Goal: Entertainment & Leisure: Consume media (video, audio)

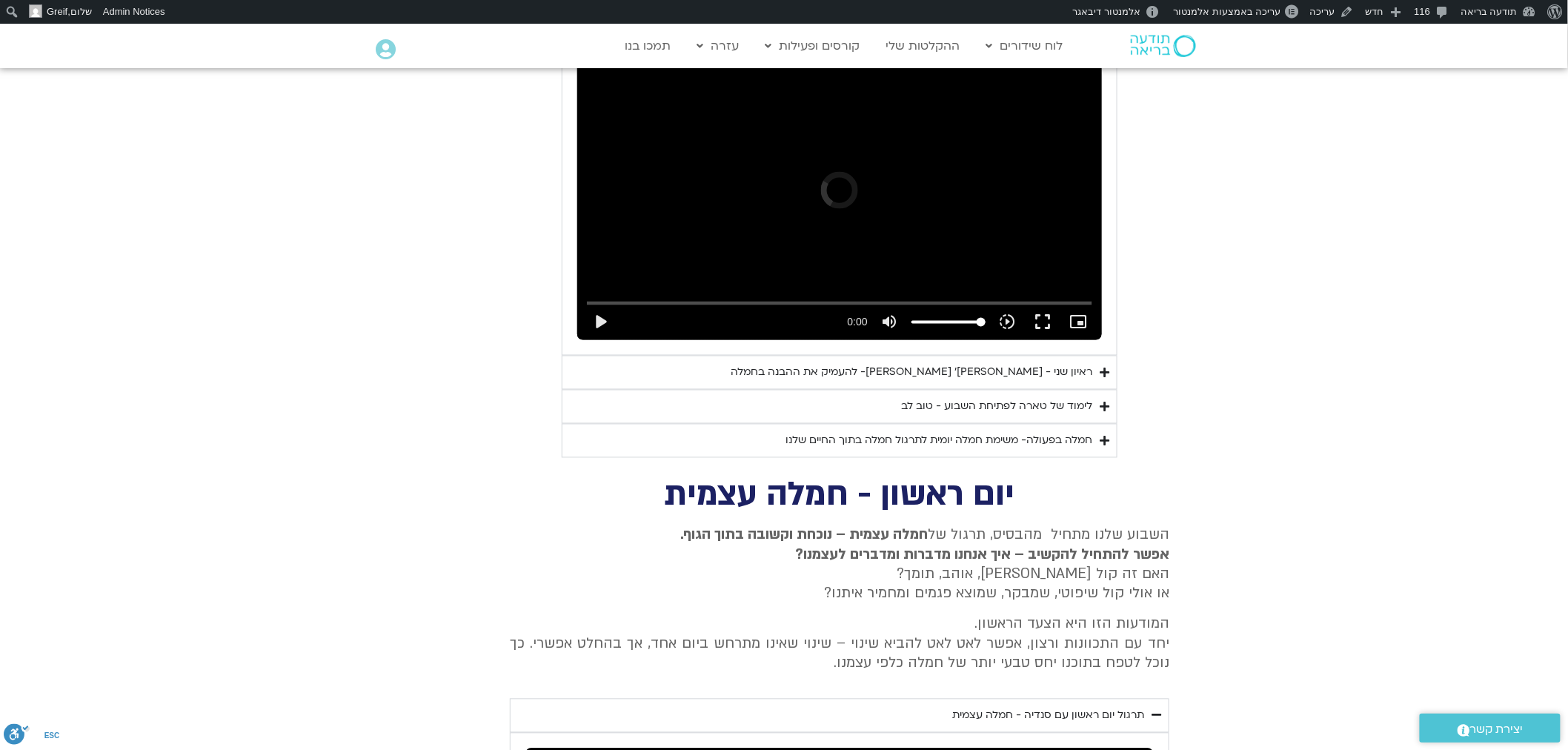
scroll to position [924, 0]
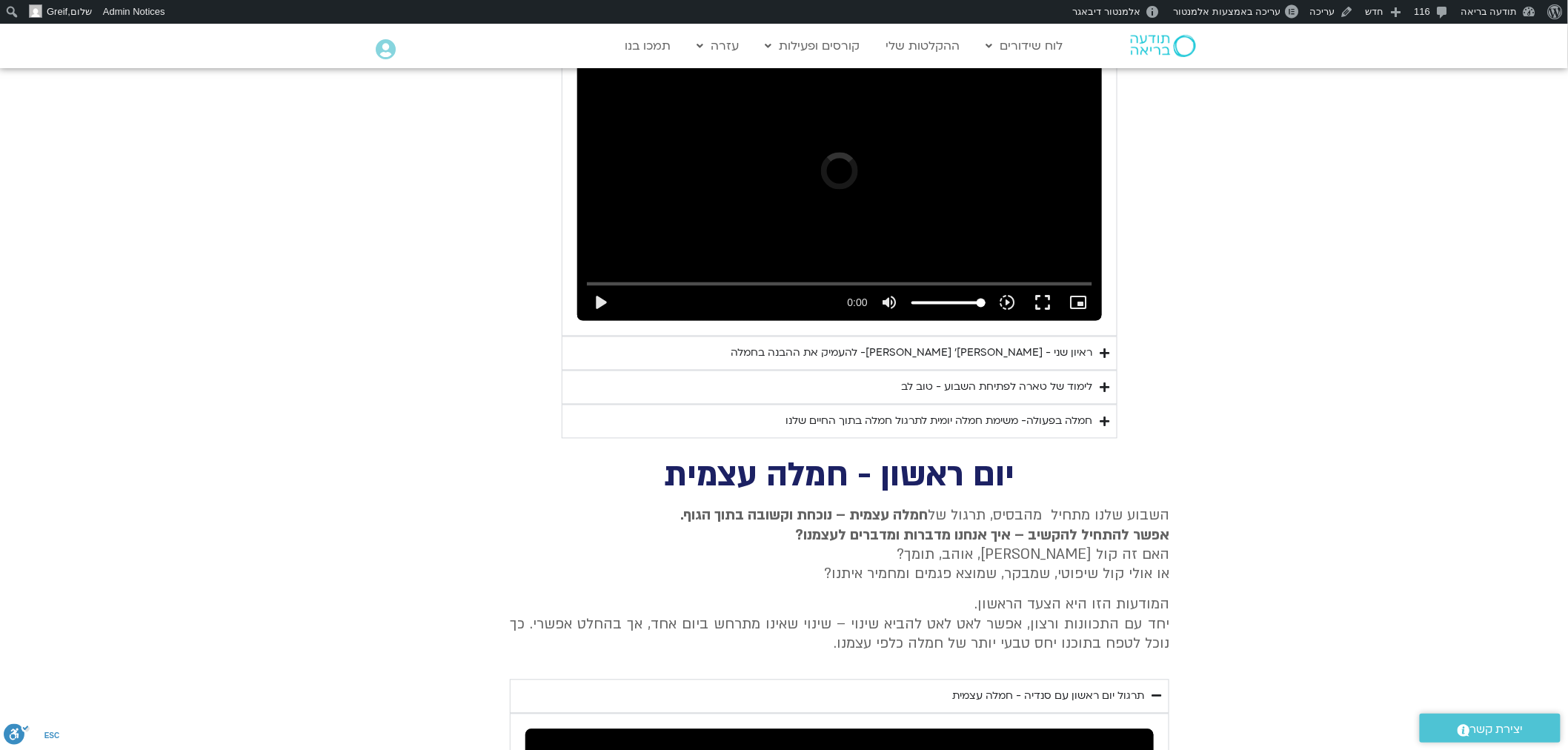
drag, startPoint x: 1579, startPoint y: 163, endPoint x: 1577, endPoint y: 338, distance: 175.0
click at [1568, 338] on html "אודות וורדפרס אודות וורדפרס Get Involved [DOMAIN_NAME] תיעוד Learn WordPress תמ…" at bounding box center [784, 353] width 1568 height 2507
click at [1050, 345] on div "ראיון שני - [PERSON_NAME]׳ [PERSON_NAME]- להעמיק את ההבנה בחמלה" at bounding box center [911, 353] width 361 height 18
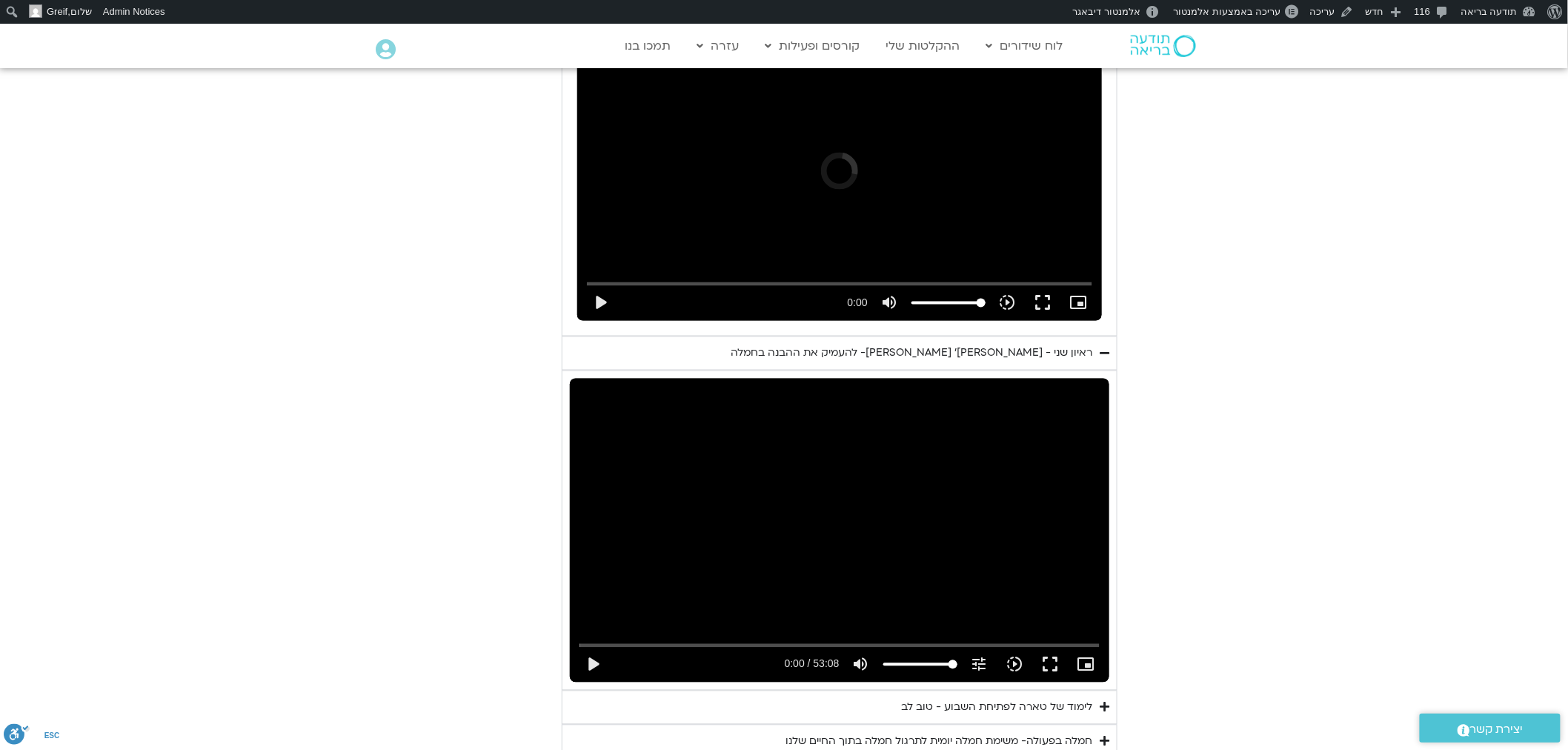
click at [998, 434] on div "Skip Ad play_arrow 0:00 / 53:08 volume_up Mute tune Resolution Auto 720p slow_m…" at bounding box center [839, 531] width 540 height 304
click at [1008, 656] on icon "slow_motion_video" at bounding box center [1015, 665] width 18 height 18
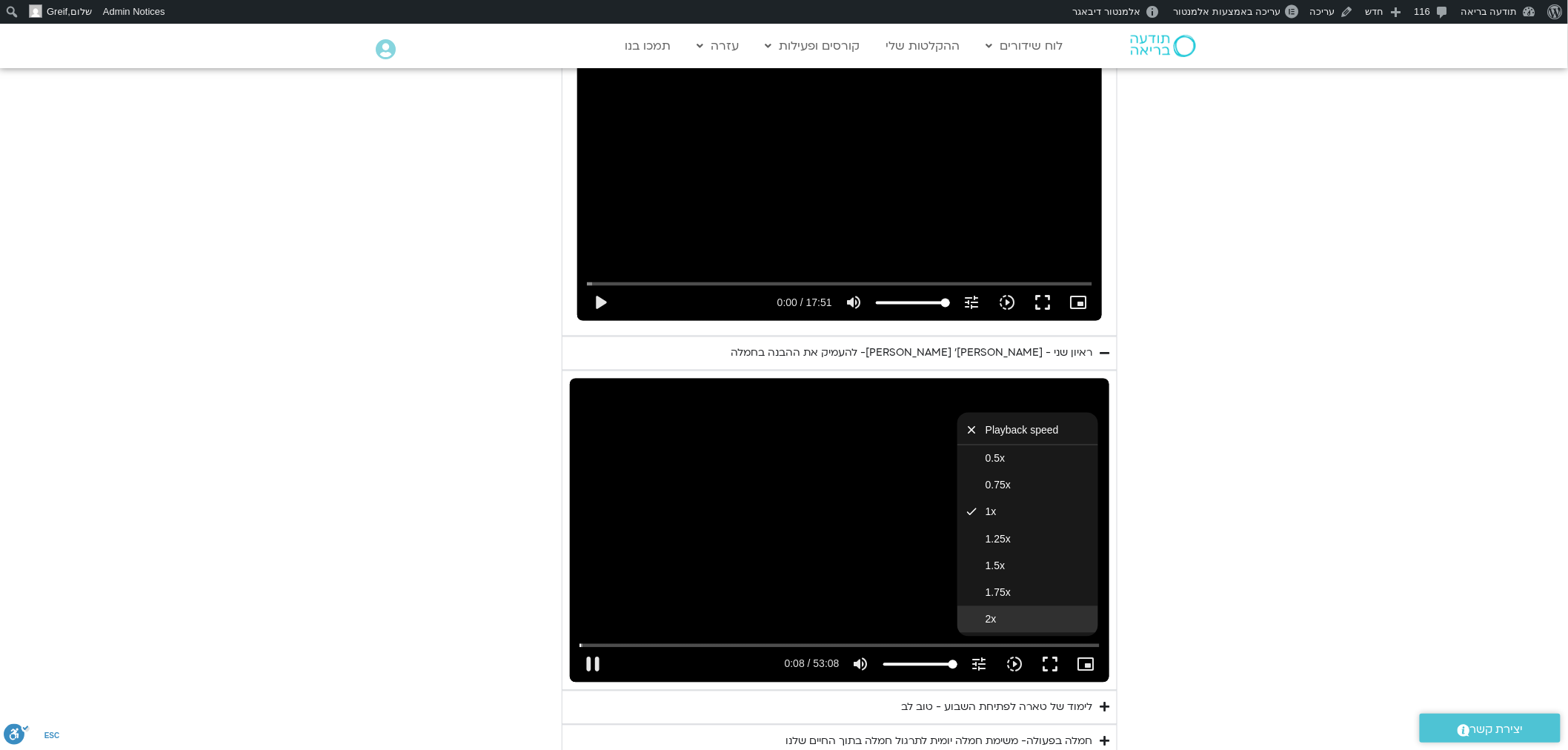
click at [1013, 607] on button "2x" at bounding box center [1027, 620] width 141 height 26
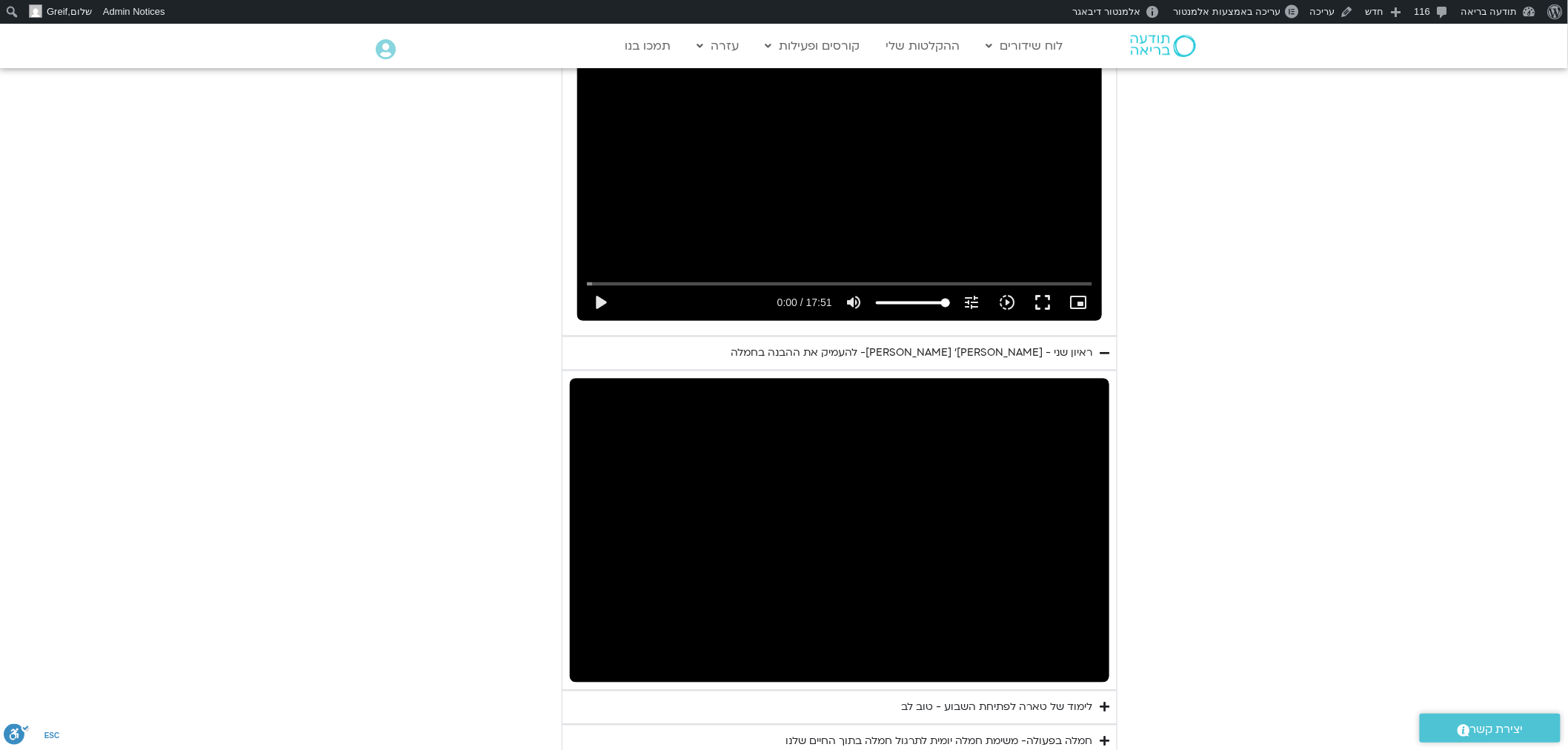
click at [1232, 528] on section "יום שני - סליחה וטוב לב "סליחה אינה שכחה או התעלמות מהתנהגות פוגעת. במקום זאת, …" at bounding box center [784, 244] width 1568 height 1031
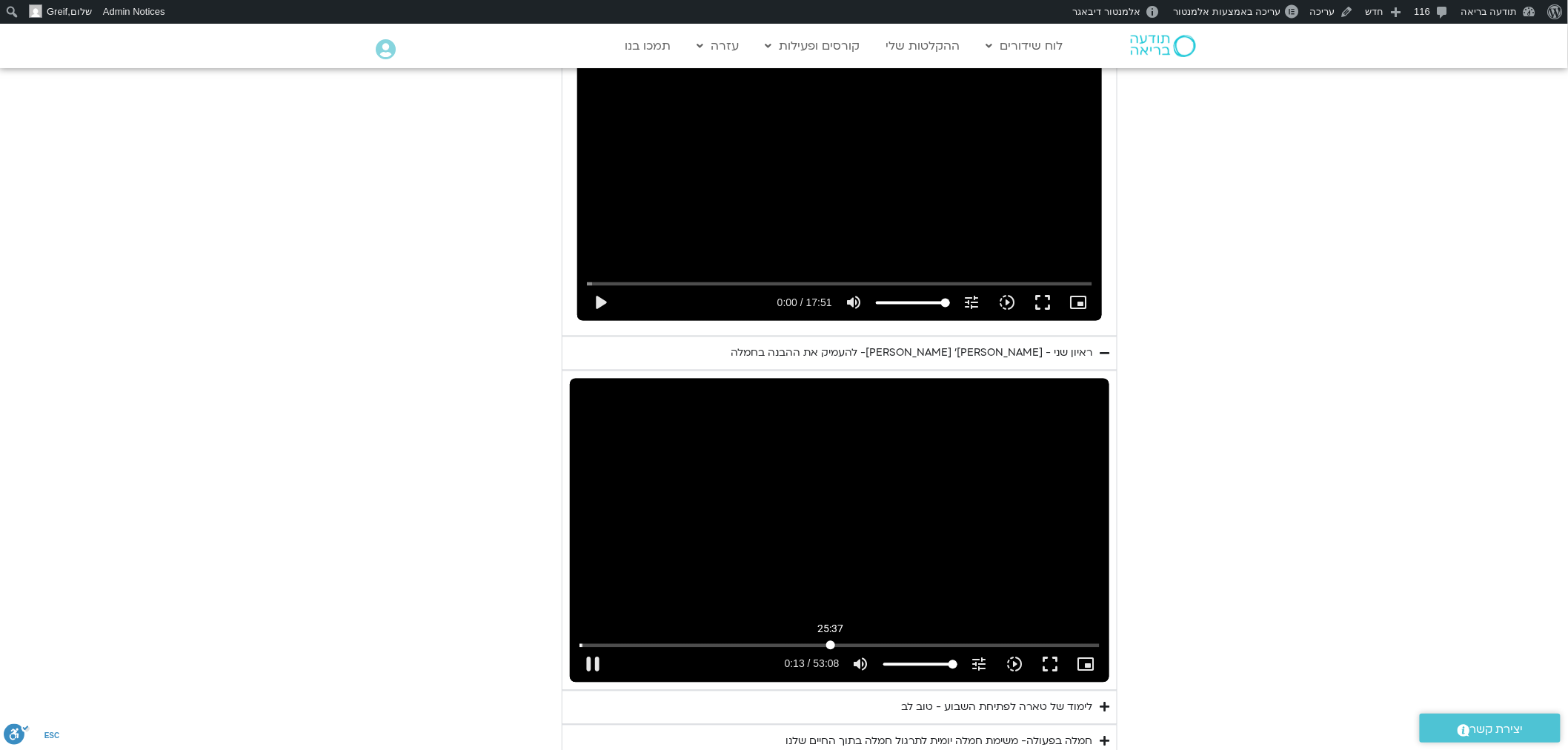
click at [831, 641] on input "Seek" at bounding box center [838, 645] width 519 height 9
click at [920, 475] on div "Skip Ad 25:37 pause 26:16 / 53:08 volume_up Mute tune Resolution Auto 240p slow…" at bounding box center [839, 531] width 540 height 304
type input "1577.273879"
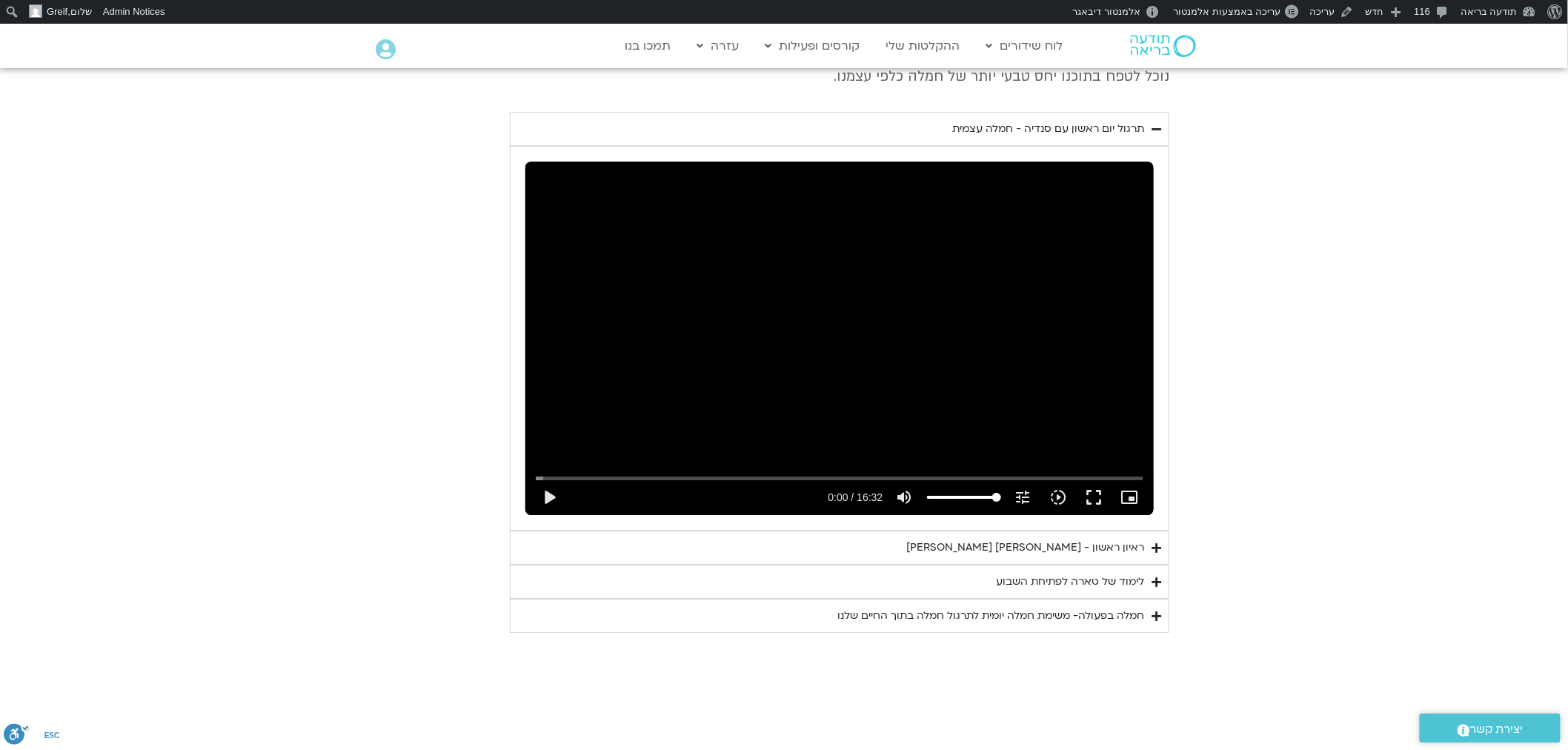
scroll to position [1802, 0]
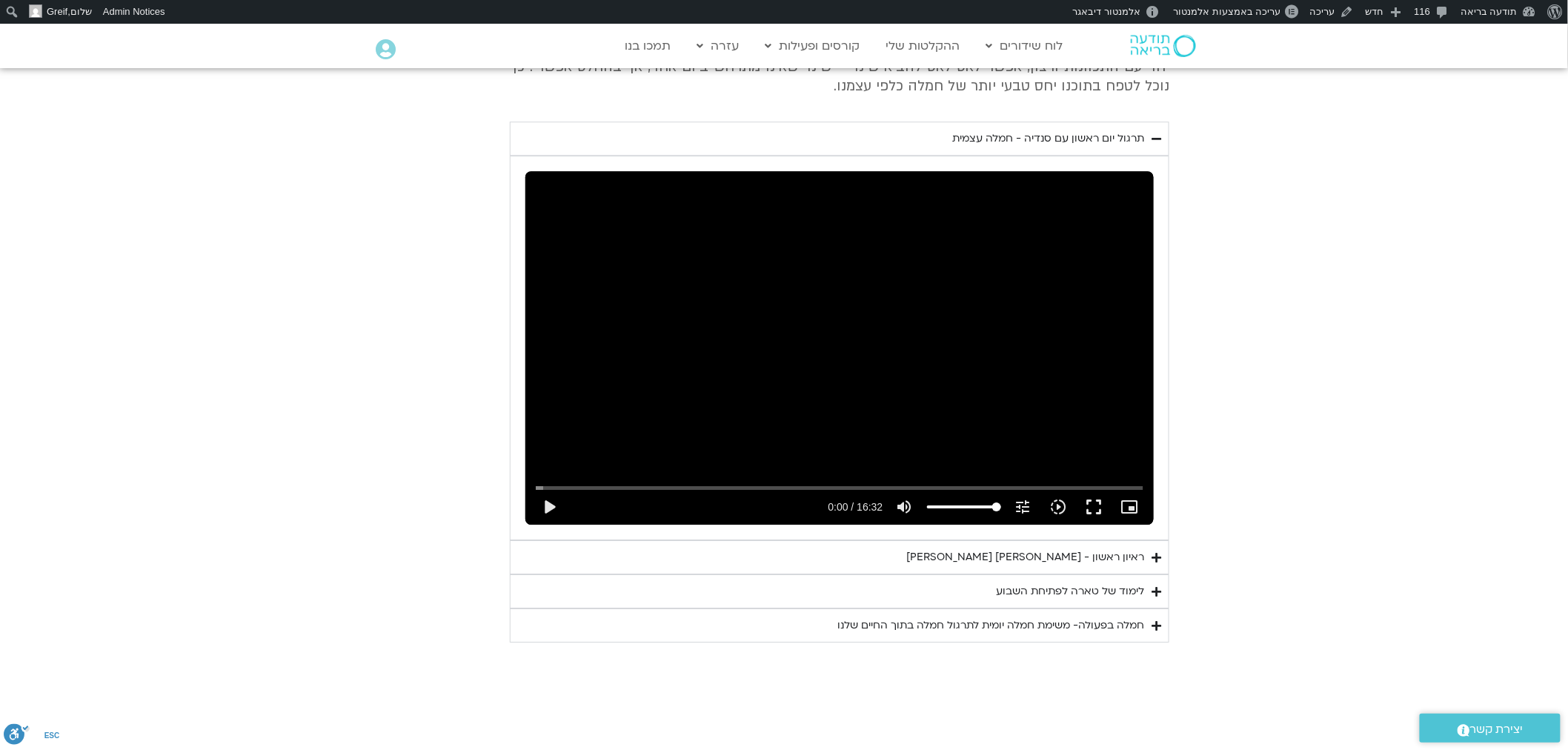
click at [1112, 549] on div "ראיון ראשון - [PERSON_NAME] [PERSON_NAME]" at bounding box center [1025, 557] width 238 height 18
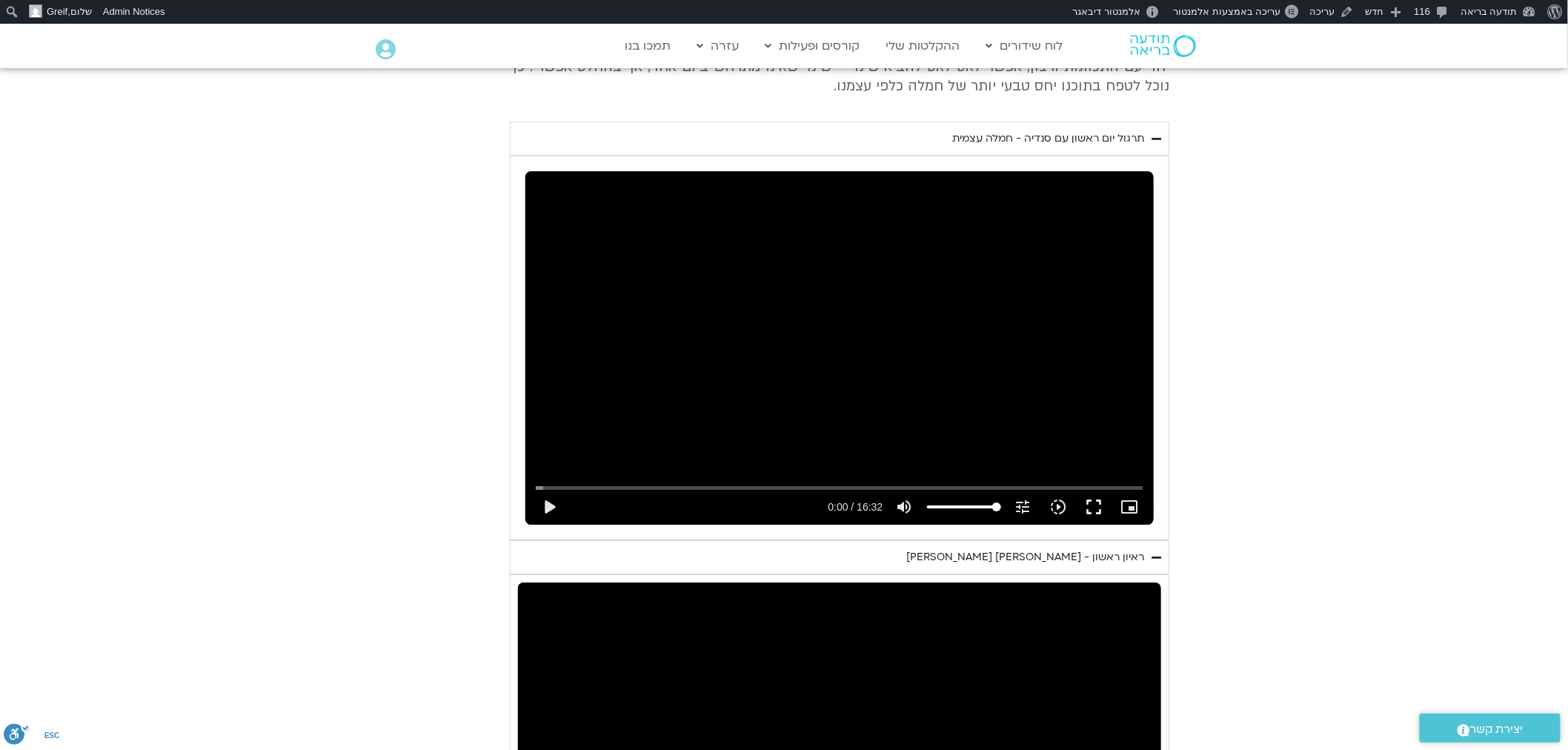
click at [934, 630] on div "Skip Ad play_arrow 0:00 / 46:57 volume_up Mute tune Resolution Auto 480p slow_m…" at bounding box center [839, 763] width 643 height 361
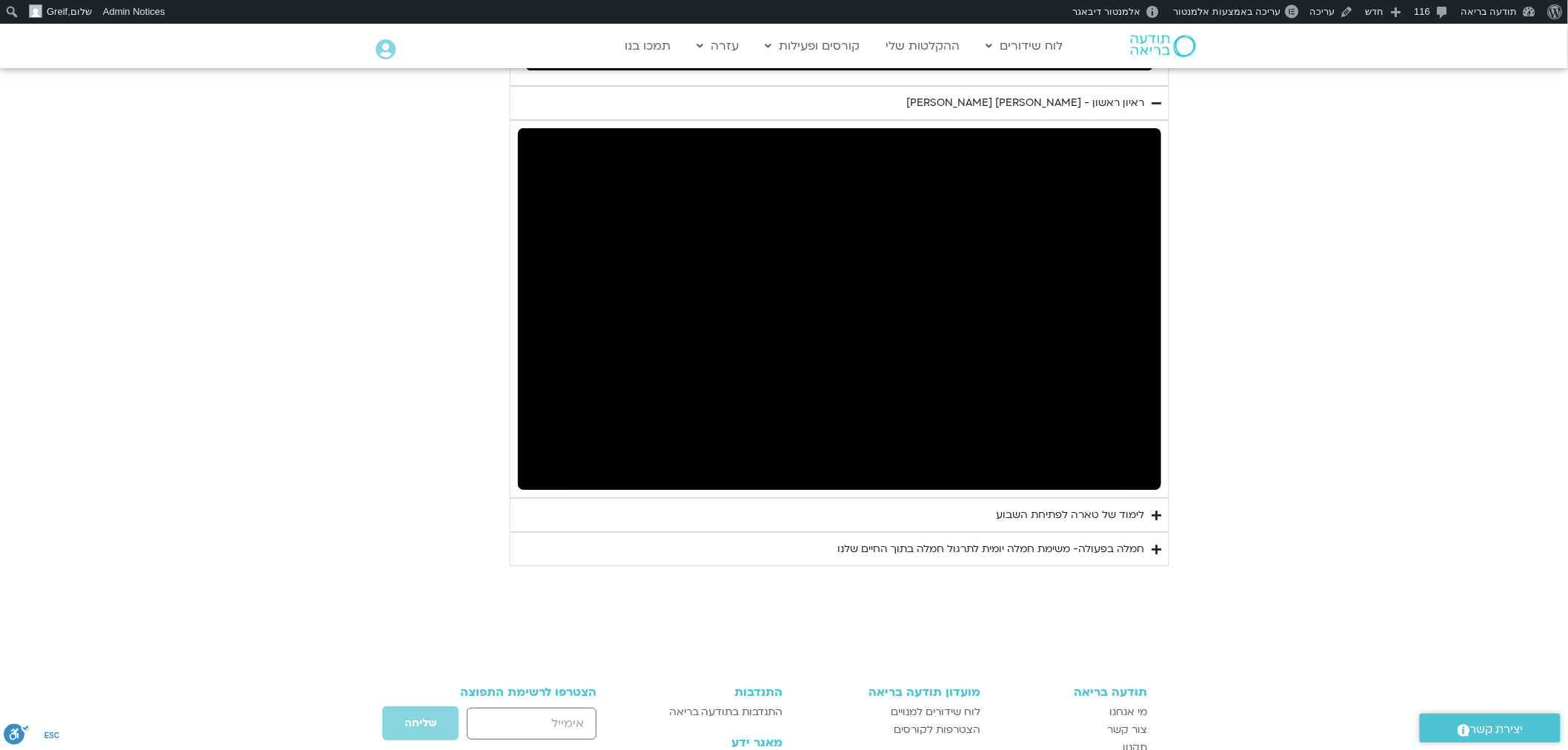
scroll to position [2254, 0]
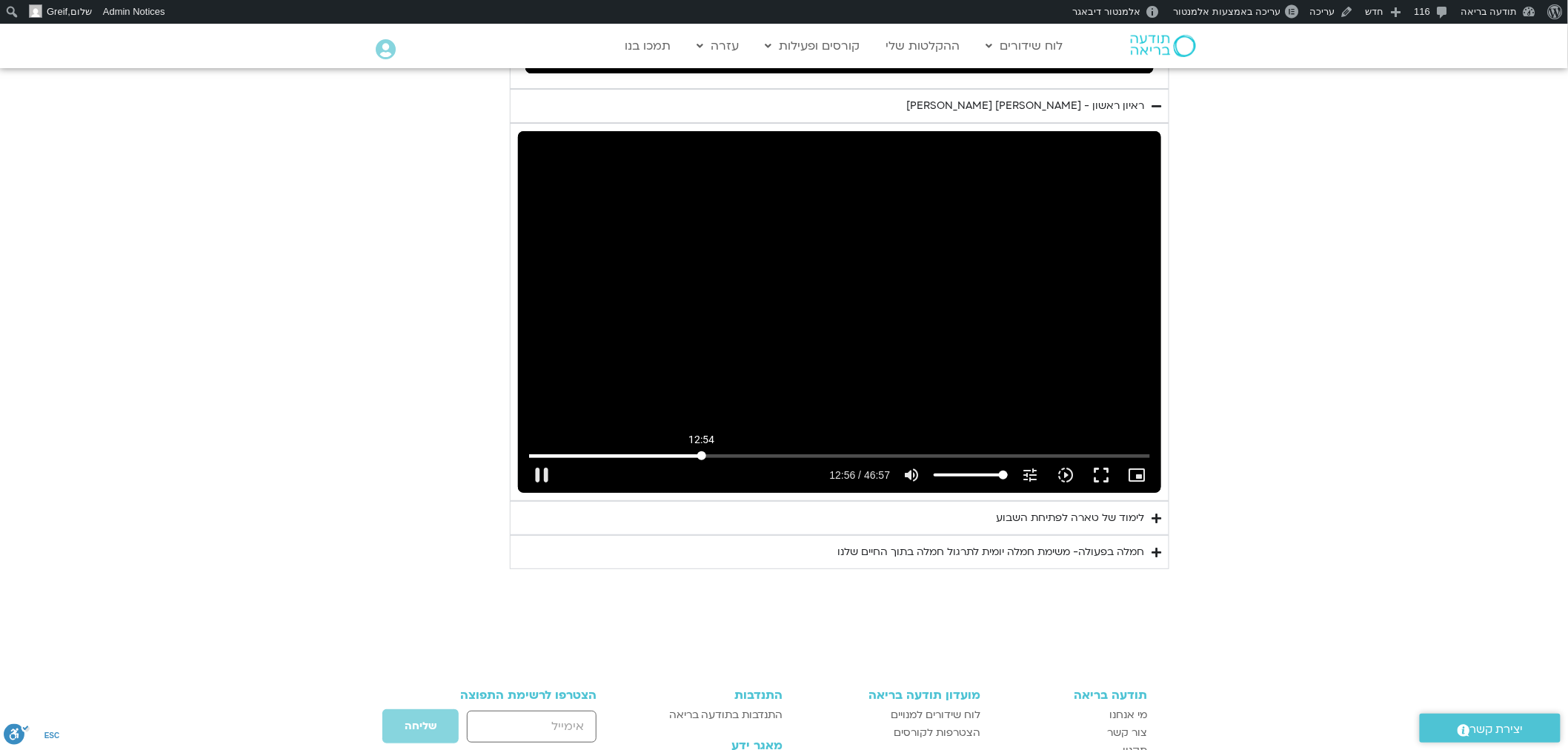
click at [701, 451] on input "Seek" at bounding box center [839, 455] width 621 height 9
click at [734, 451] on input "Seek" at bounding box center [839, 455] width 621 height 9
click at [781, 451] on input "Seek" at bounding box center [839, 455] width 621 height 9
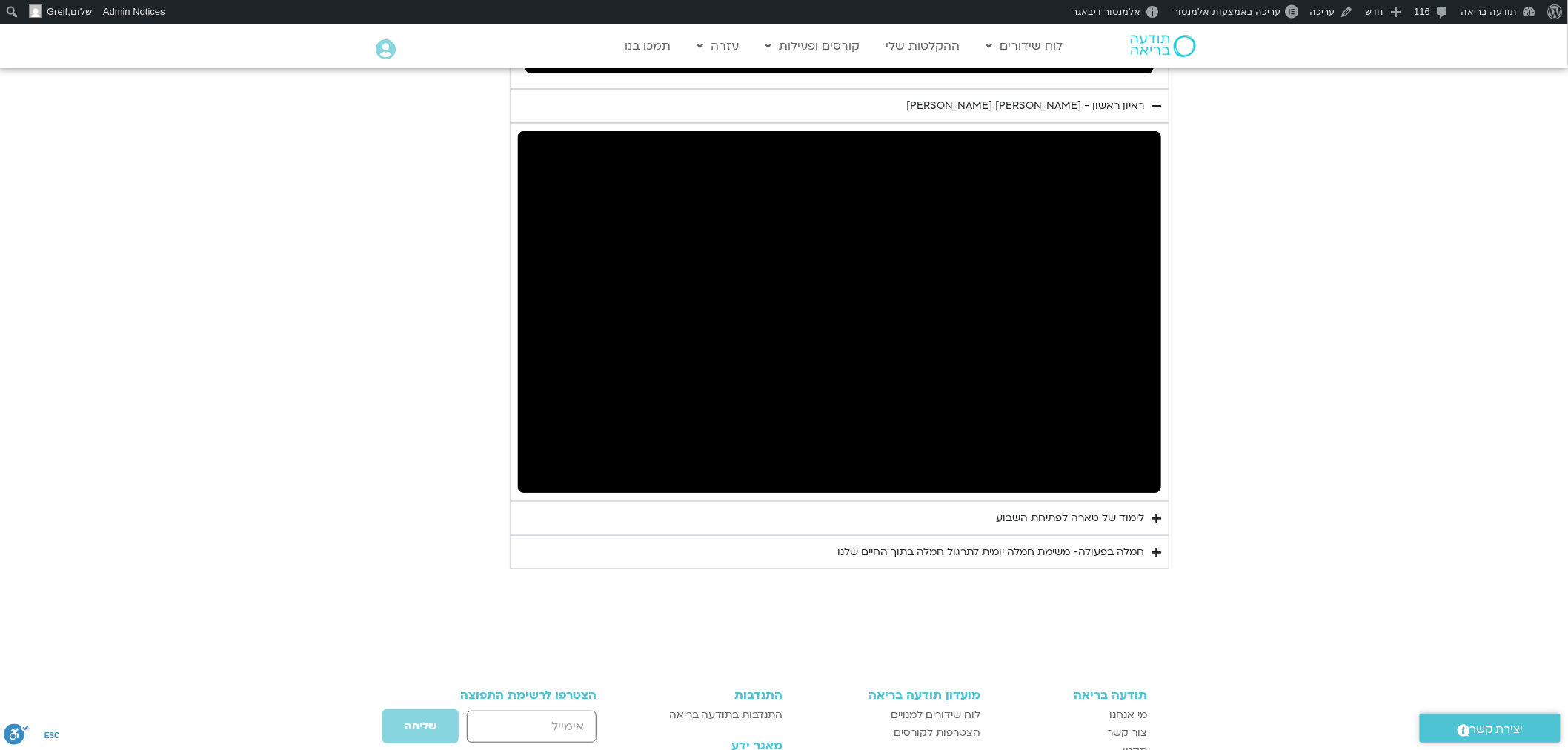
click at [1267, 296] on section "יום ראשון - חמלה עצמית השבוע שלנו מתחיל מהבסיס, תרגול של חמלה עצמית – נוכחת וקש…" at bounding box center [784, 11] width 1568 height 1118
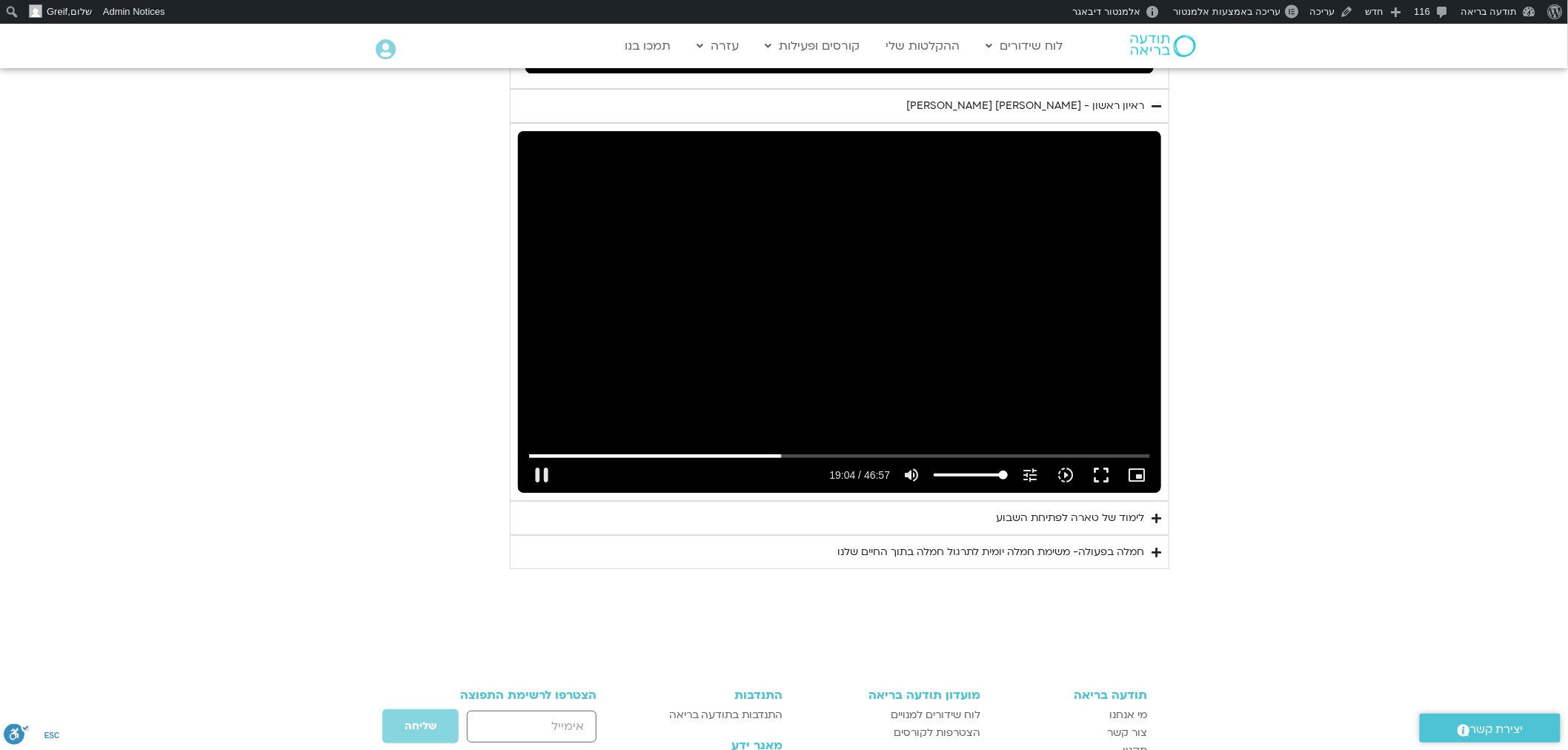
click at [1013, 262] on div "Skip Ad 19:02 pause 19:04 / 46:57 volume_up Mute tune Resolution Auto 480p slow…" at bounding box center [839, 311] width 643 height 361
type input "1144.481098"
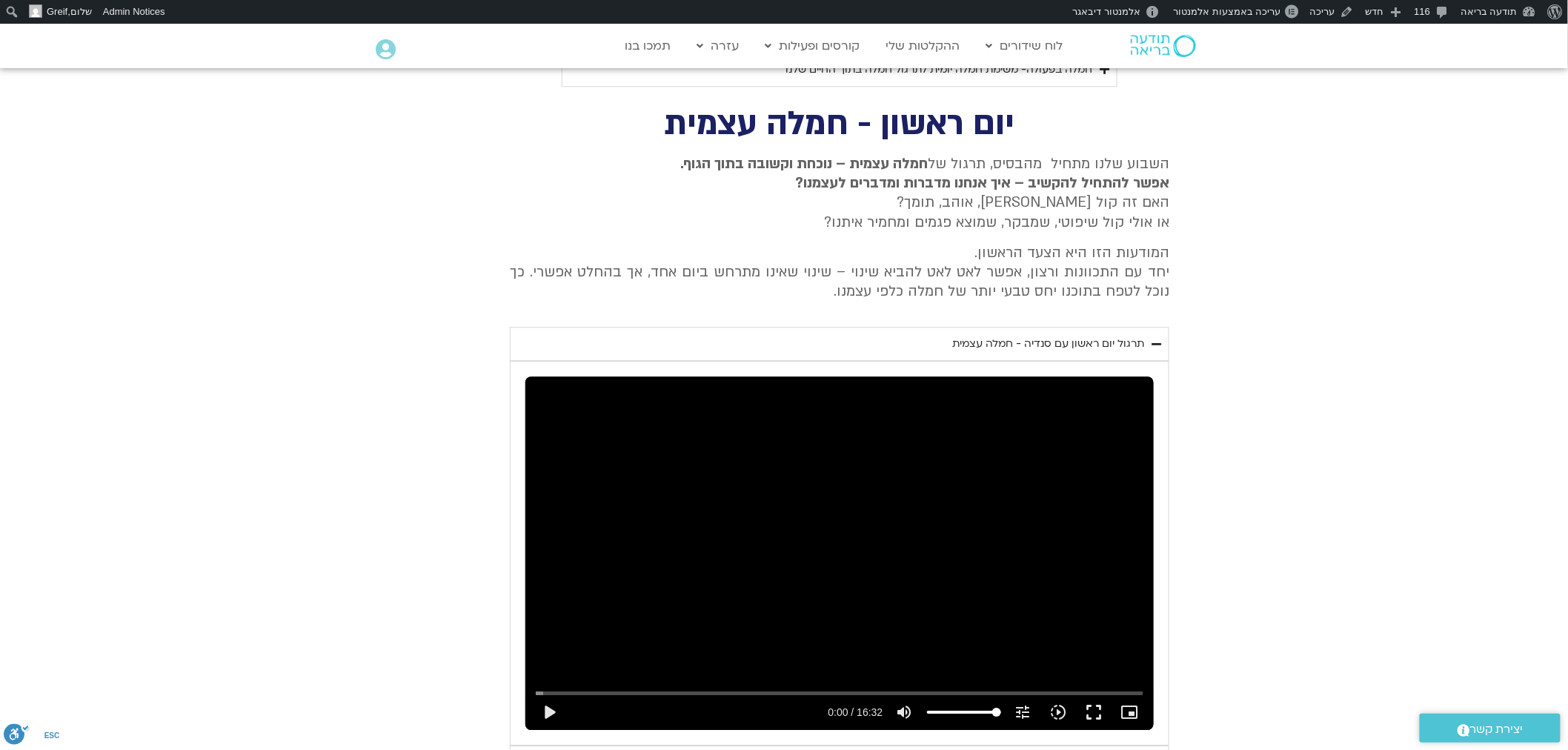
scroll to position [402, 0]
